Goal: Information Seeking & Learning: Find specific fact

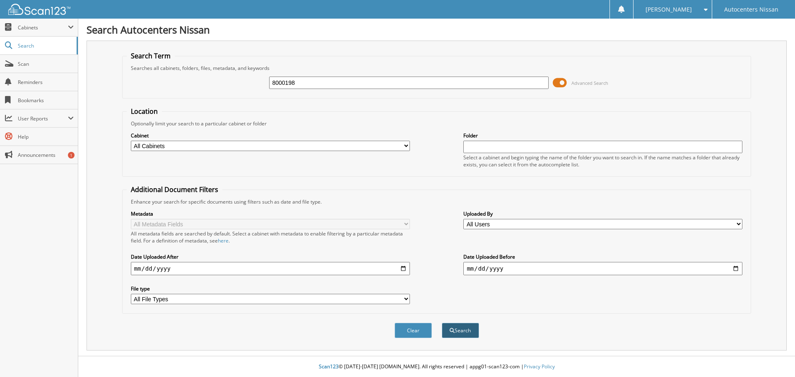
type input "8000198"
click at [471, 331] on button "Search" at bounding box center [460, 330] width 37 height 15
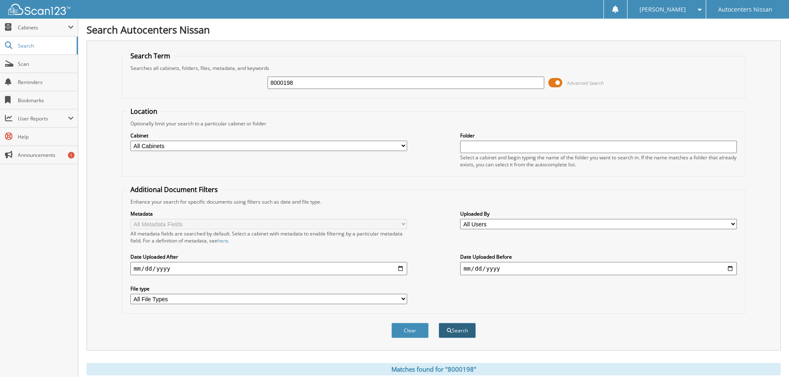
click at [462, 328] on button "Search" at bounding box center [456, 330] width 37 height 15
